Goal: Contribute content

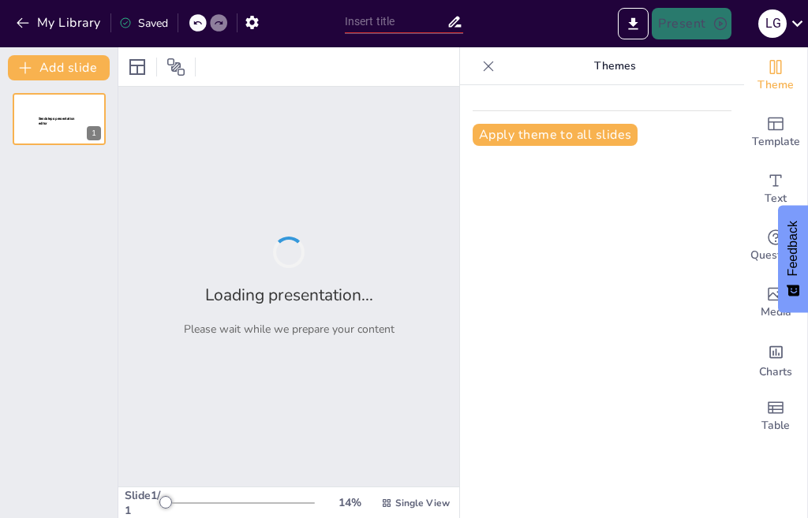
type input "[GEOGRAPHIC_DATA]: Un Mosaico de Culturas y Tradiciones"
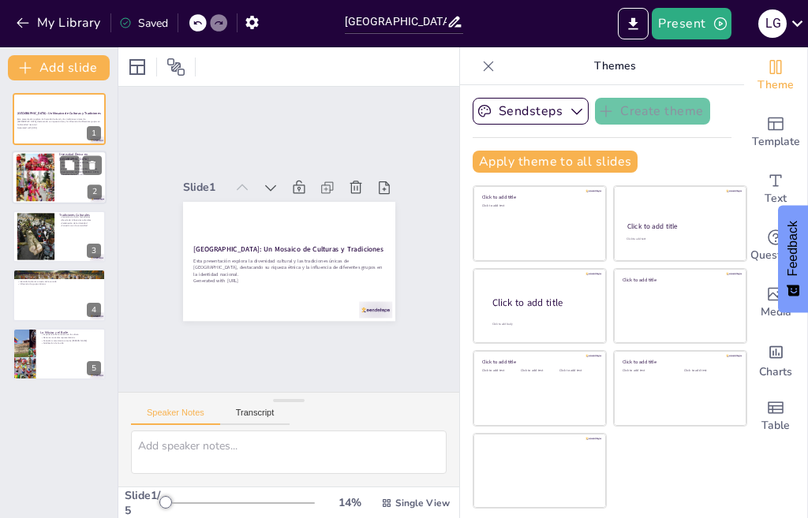
click at [78, 177] on div at bounding box center [59, 178] width 95 height 54
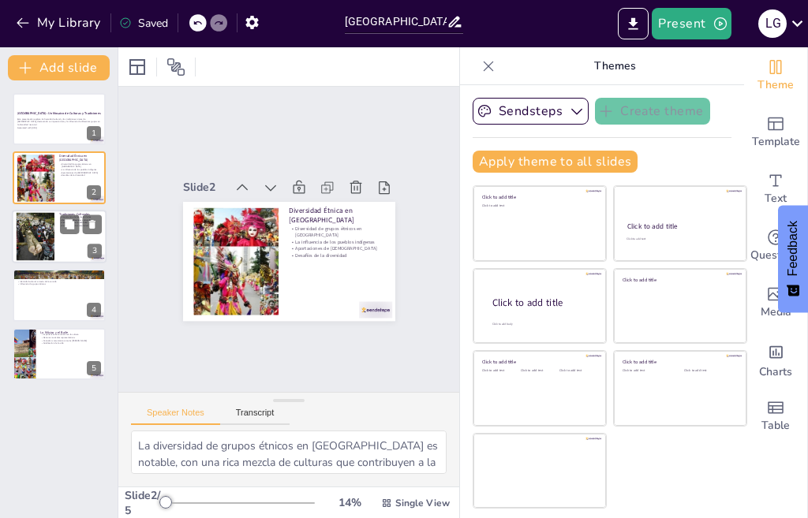
click at [47, 233] on div at bounding box center [35, 236] width 87 height 48
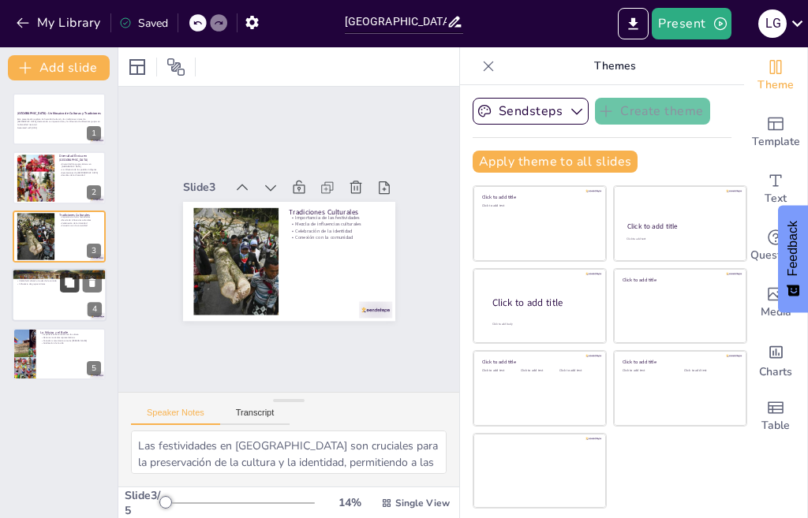
click at [61, 282] on button at bounding box center [69, 283] width 19 height 19
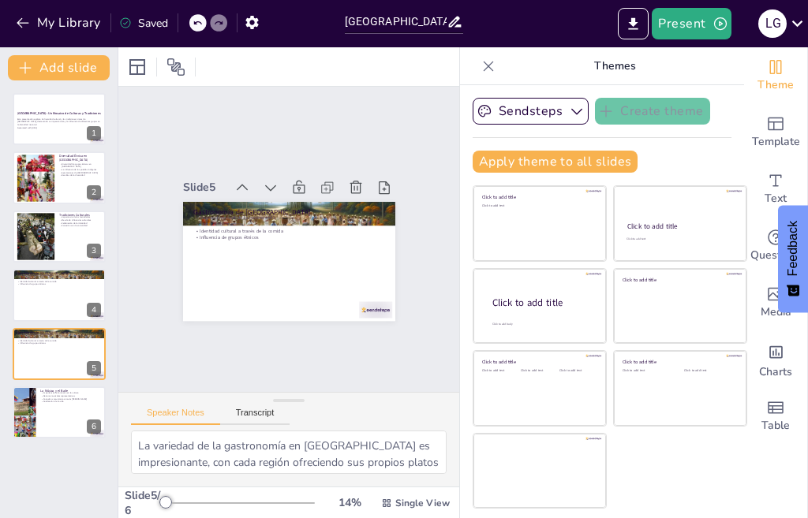
click at [62, 322] on div "[GEOGRAPHIC_DATA]: Un Mosaico de Culturas y Tradiciones Esta presentación explo…" at bounding box center [59, 265] width 118 height 345
click at [65, 295] on div at bounding box center [59, 295] width 95 height 54
click at [39, 353] on div at bounding box center [59, 354] width 95 height 54
click at [40, 403] on p "Celebración de la vida" at bounding box center [71, 401] width 62 height 3
type textarea "La música en [GEOGRAPHIC_DATA] es fundamental para la cultura, actuando como un…"
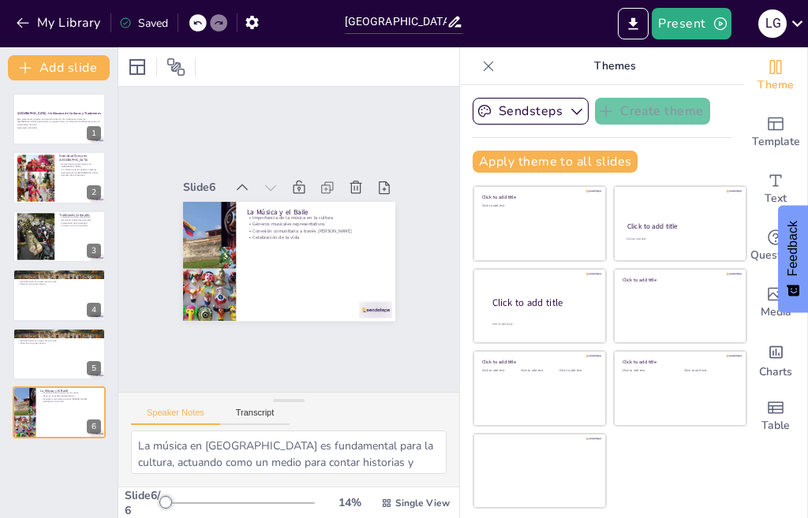
click at [52, 85] on div "[GEOGRAPHIC_DATA]: Un Mosaico de Culturas y Tradiciones Esta presentación explo…" at bounding box center [59, 299] width 118 height 438
click at [48, 118] on p "Esta presentación explora la diversidad cultural y las tradiciones únicas de [G…" at bounding box center [59, 122] width 85 height 9
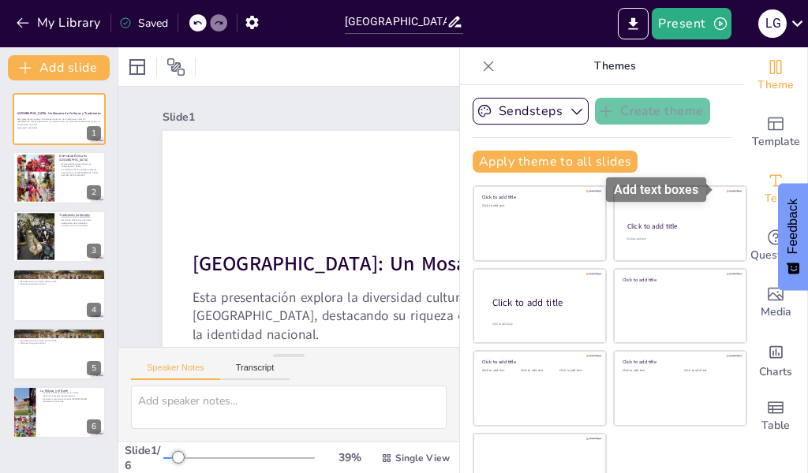
click at [764, 190] on span "Text" at bounding box center [775, 198] width 22 height 17
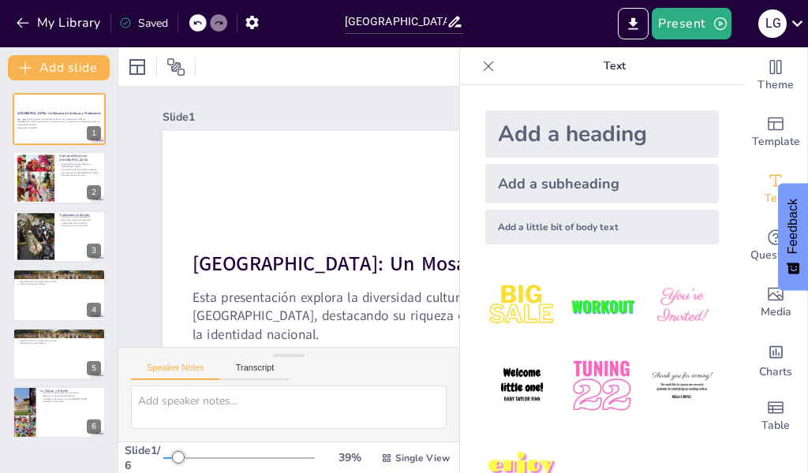
click at [584, 306] on img at bounding box center [601, 306] width 73 height 73
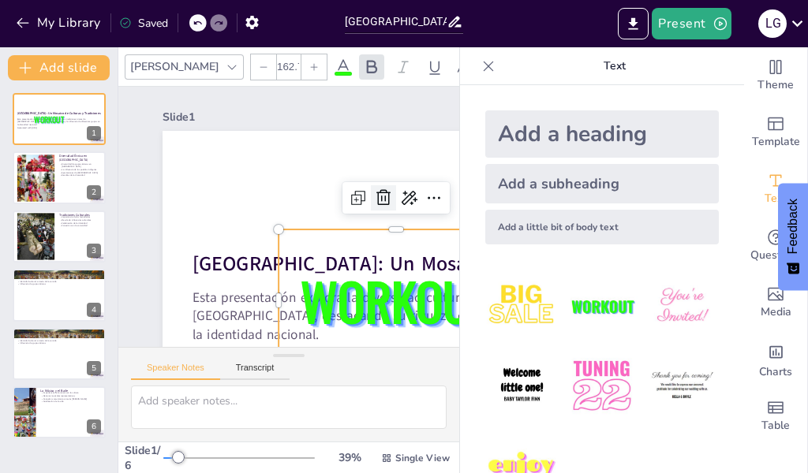
click at [259, 294] on icon at bounding box center [248, 304] width 21 height 21
